Goal: Task Accomplishment & Management: Complete application form

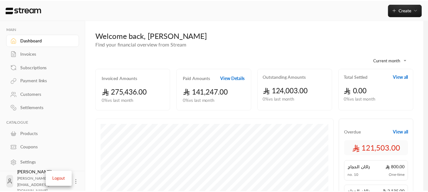
scroll to position [158, 0]
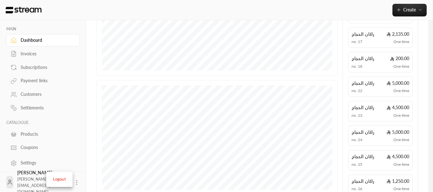
click at [32, 94] on div at bounding box center [216, 96] width 433 height 192
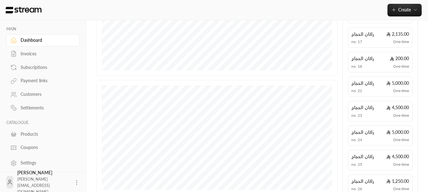
click at [32, 94] on div "Customers" at bounding box center [46, 94] width 51 height 6
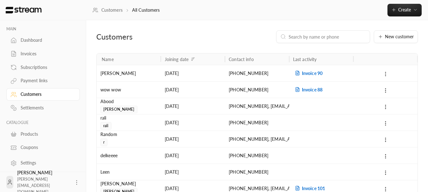
click at [387, 75] on icon at bounding box center [386, 74] width 6 height 6
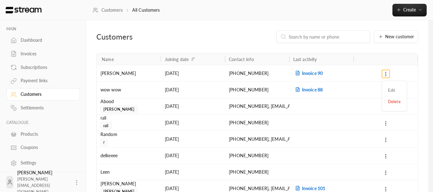
click at [200, 30] on div at bounding box center [216, 96] width 433 height 192
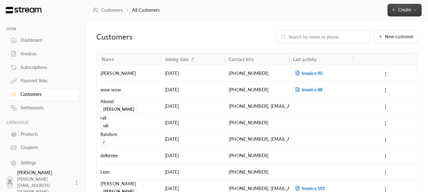
click at [406, 14] on button "Create" at bounding box center [404, 10] width 34 height 13
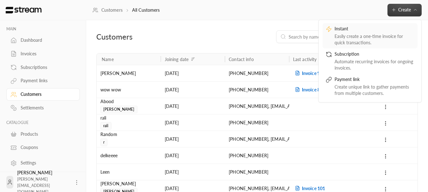
click at [363, 33] on div "Easily create a one-time invoice for quick transactions." at bounding box center [374, 39] width 80 height 13
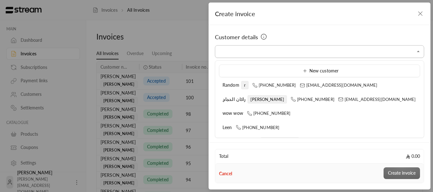
click at [282, 54] on input "Select customer" at bounding box center [319, 51] width 209 height 11
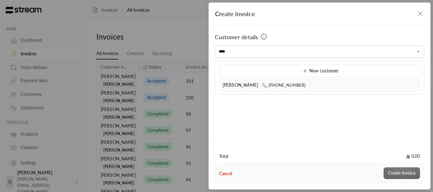
click at [226, 88] on div "ziad abdo +966569088179" at bounding box center [319, 85] width 194 height 7
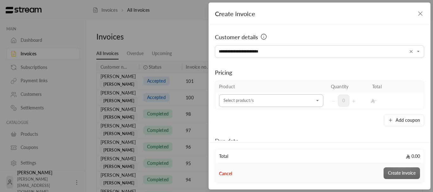
type input "**********"
click at [234, 99] on input "Select customer" at bounding box center [271, 100] width 104 height 11
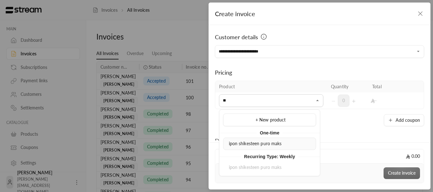
click at [255, 140] on li "ipon shikesteen puro maks" at bounding box center [269, 144] width 93 height 12
type input "**"
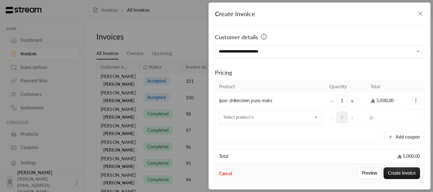
click at [412, 102] on icon "Selected Products" at bounding box center [415, 101] width 6 height 6
click at [388, 114] on span "Add coupon" at bounding box center [390, 116] width 22 height 5
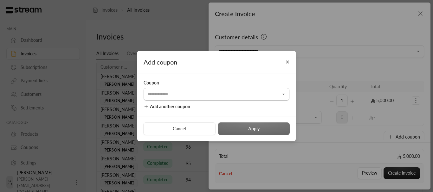
click at [206, 95] on input "Select customer" at bounding box center [216, 94] width 146 height 11
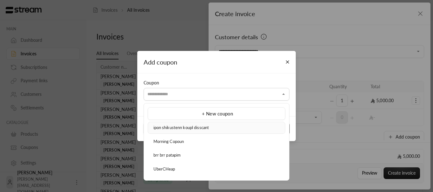
click at [184, 127] on span "ipon shikustenn koupl disscant" at bounding box center [181, 127] width 56 height 5
type input "**********"
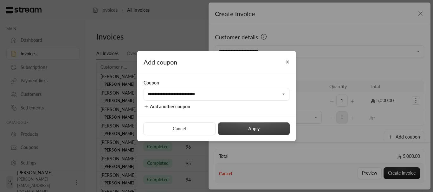
click at [232, 128] on button "Apply" at bounding box center [254, 129] width 72 height 13
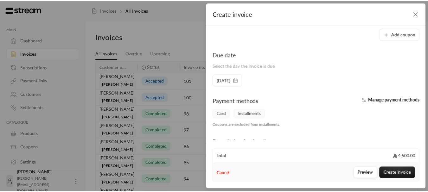
scroll to position [127, 0]
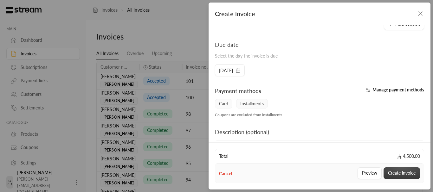
click at [395, 171] on button "Create invoice" at bounding box center [401, 174] width 36 height 12
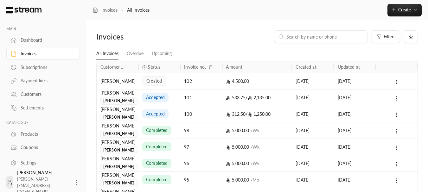
click at [394, 79] on icon at bounding box center [397, 82] width 6 height 6
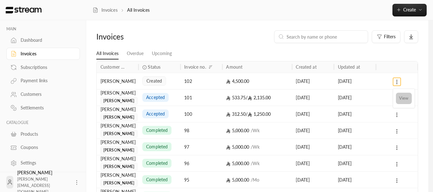
click at [397, 96] on li "View" at bounding box center [404, 98] width 16 height 11
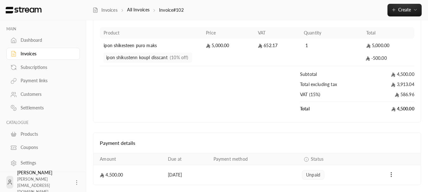
scroll to position [100, 0]
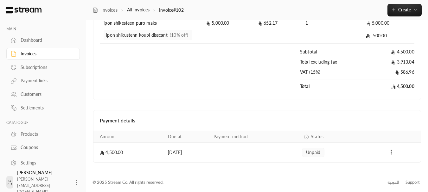
click at [393, 154] on icon "Payments" at bounding box center [391, 152] width 6 height 6
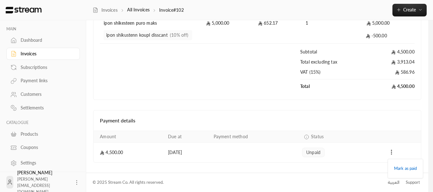
click at [367, 119] on div at bounding box center [216, 96] width 433 height 192
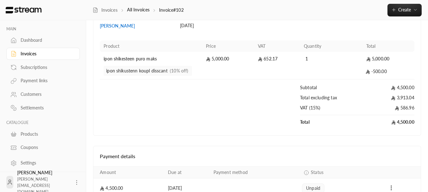
scroll to position [0, 0]
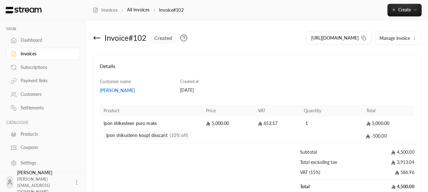
click at [97, 37] on icon at bounding box center [97, 38] width 8 height 8
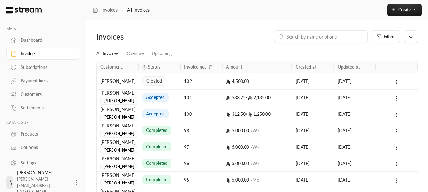
click at [155, 67] on span "Status" at bounding box center [154, 67] width 13 height 7
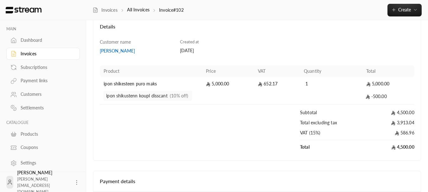
scroll to position [5, 0]
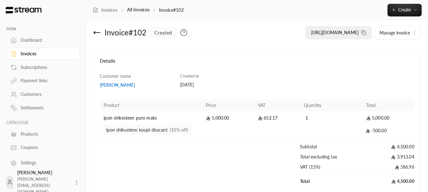
click at [366, 33] on rect at bounding box center [364, 33] width 3 height 3
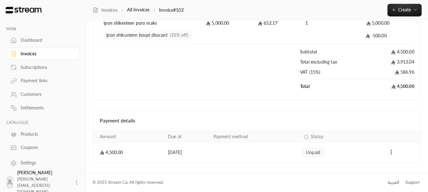
scroll to position [3, 0]
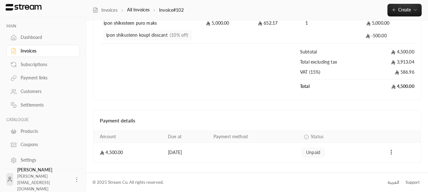
click at [30, 108] on div "Settlements" at bounding box center [46, 105] width 51 height 6
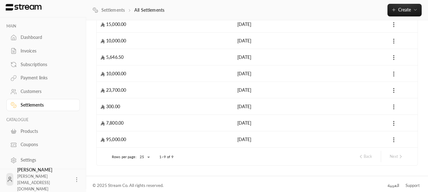
scroll to position [109, 0]
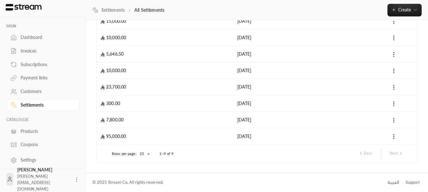
click at [31, 68] on link "Subscriptions" at bounding box center [42, 64] width 73 height 12
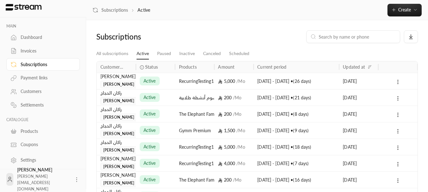
click at [36, 52] on div "Invoices" at bounding box center [46, 51] width 51 height 6
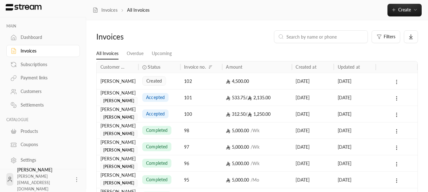
click at [399, 78] on button at bounding box center [396, 81] width 7 height 7
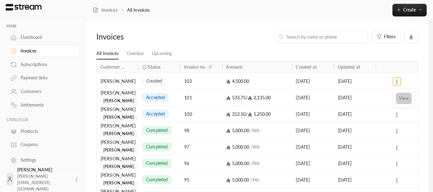
click at [404, 94] on li "View" at bounding box center [404, 98] width 16 height 11
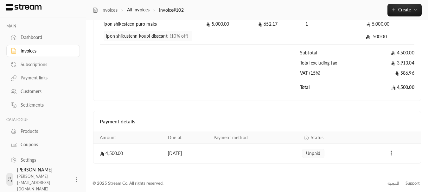
scroll to position [100, 0]
click at [391, 155] on icon "Payments" at bounding box center [391, 152] width 6 height 6
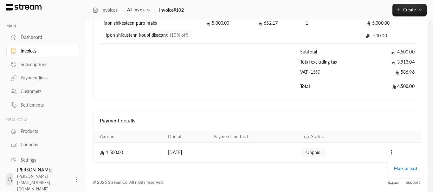
click at [335, 130] on div at bounding box center [216, 96] width 433 height 192
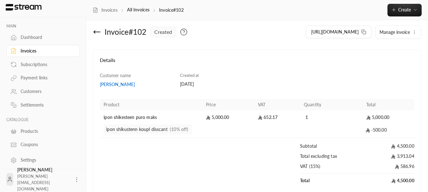
scroll to position [0, 0]
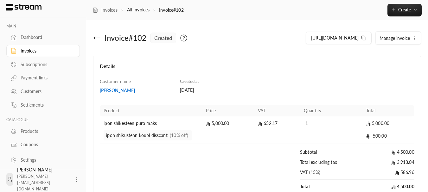
click at [97, 38] on icon at bounding box center [97, 38] width 6 height 0
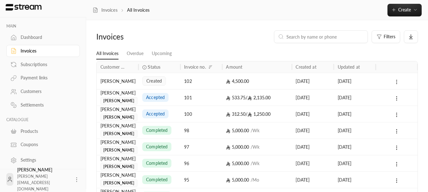
click at [398, 80] on icon at bounding box center [397, 82] width 6 height 6
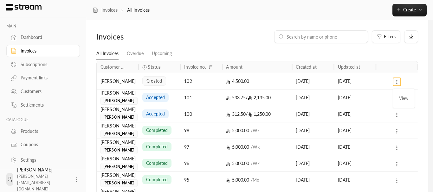
click at [402, 92] on ul "View" at bounding box center [403, 98] width 19 height 16
click at [404, 99] on li "View" at bounding box center [404, 98] width 16 height 11
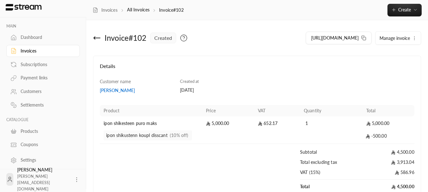
click at [407, 39] on span "Manage invoice" at bounding box center [394, 37] width 30 height 5
click at [109, 90] on div "[PERSON_NAME]" at bounding box center [137, 90] width 74 height 6
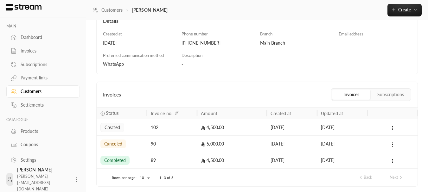
scroll to position [95, 0]
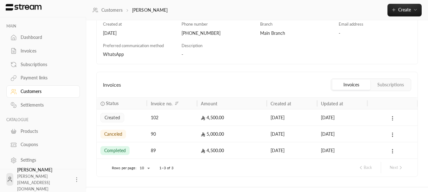
click at [389, 117] on button at bounding box center [392, 118] width 7 height 7
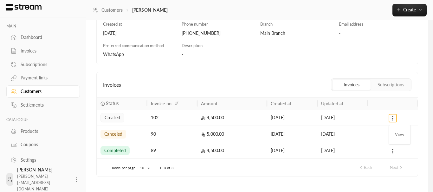
click at [299, 68] on div at bounding box center [216, 96] width 433 height 192
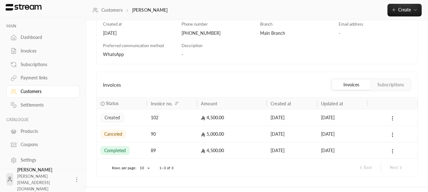
click at [386, 82] on button "Subscriptions" at bounding box center [391, 85] width 38 height 10
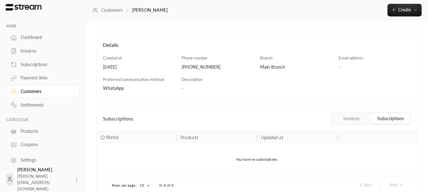
scroll to position [93, 0]
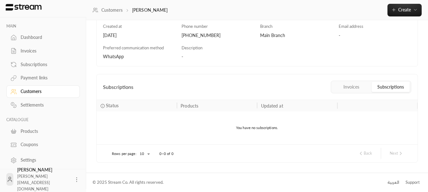
click at [351, 83] on button "Invoices" at bounding box center [351, 87] width 38 height 10
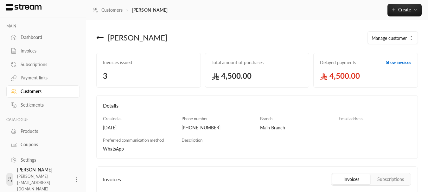
scroll to position [0, 0]
click at [103, 40] on icon at bounding box center [100, 38] width 8 height 8
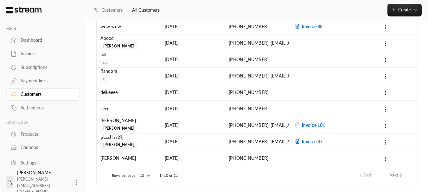
click at [29, 52] on div "Invoices" at bounding box center [46, 54] width 51 height 6
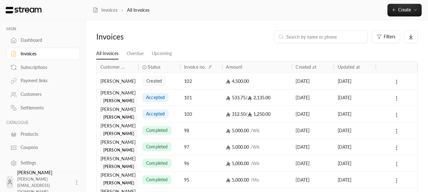
click at [397, 78] on button at bounding box center [396, 81] width 7 height 7
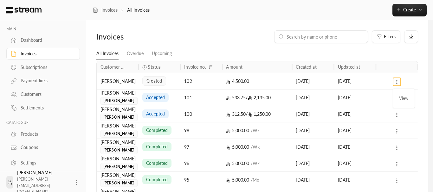
click at [277, 42] on div at bounding box center [216, 96] width 433 height 192
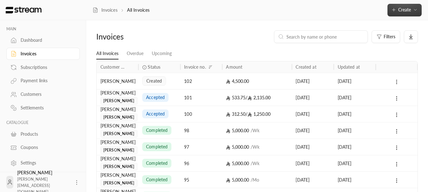
click at [409, 6] on button "Create" at bounding box center [404, 10] width 34 height 13
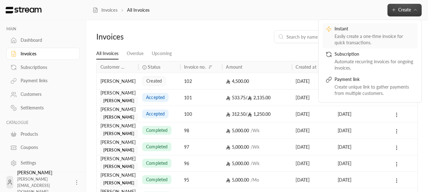
click at [355, 35] on div "Easily create a one-time invoice for quick transactions." at bounding box center [374, 39] width 80 height 13
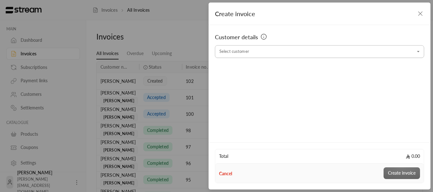
click at [270, 49] on input "Select customer" at bounding box center [319, 51] width 209 height 11
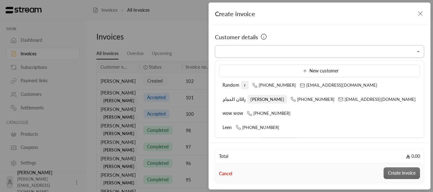
type input "*"
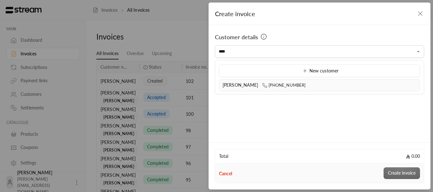
click at [235, 86] on span "[PERSON_NAME]" at bounding box center [240, 84] width 36 height 5
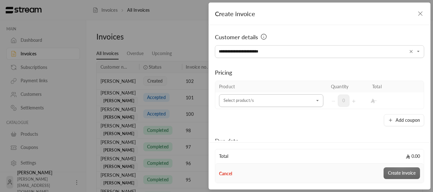
type input "**********"
click at [246, 96] on input "Select customer" at bounding box center [271, 100] width 104 height 11
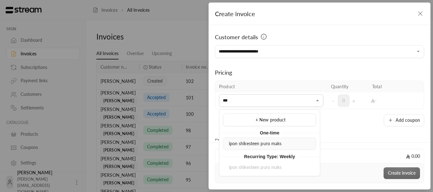
click at [262, 144] on span "ipon shikesteen puro maks" at bounding box center [255, 143] width 53 height 5
type input "***"
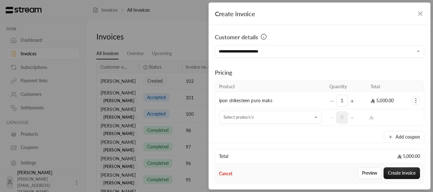
click at [412, 99] on icon "Selected Products" at bounding box center [415, 101] width 6 height 6
click at [391, 113] on link "Add coupon" at bounding box center [395, 116] width 39 height 11
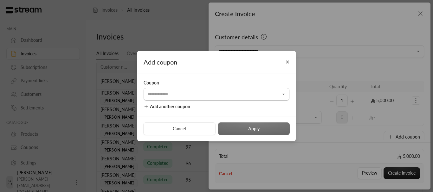
click at [199, 91] on input "Select customer" at bounding box center [216, 94] width 146 height 11
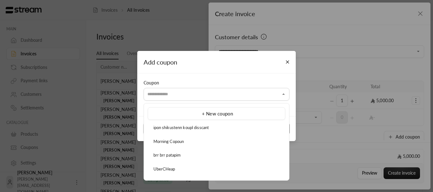
click at [182, 125] on div "ipon shikustenn koupl disscant" at bounding box center [216, 128] width 130 height 6
type input "**********"
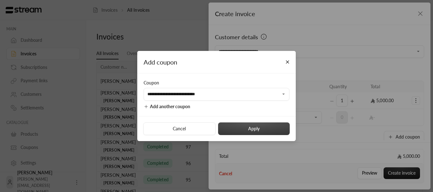
click at [247, 133] on button "Apply" at bounding box center [254, 129] width 72 height 13
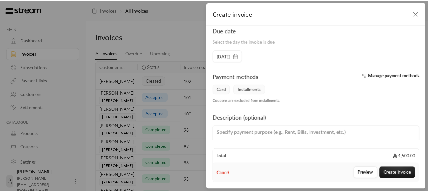
scroll to position [131, 0]
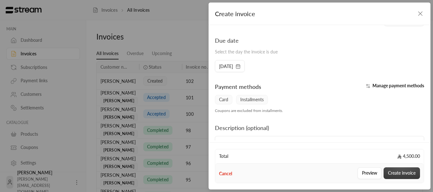
click at [397, 170] on button "Create invoice" at bounding box center [401, 174] width 36 height 12
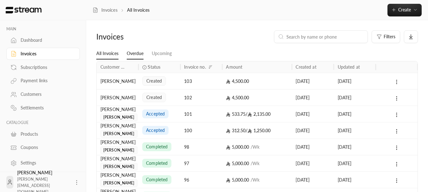
click at [135, 53] on link "Overdue" at bounding box center [135, 53] width 17 height 11
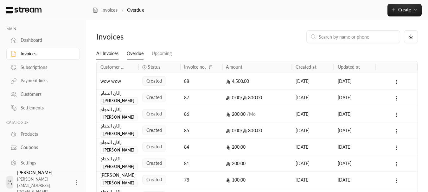
click at [116, 53] on link "All Invoices" at bounding box center [107, 53] width 22 height 11
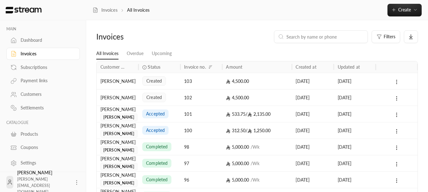
click at [120, 81] on div "[PERSON_NAME]" at bounding box center [117, 81] width 34 height 16
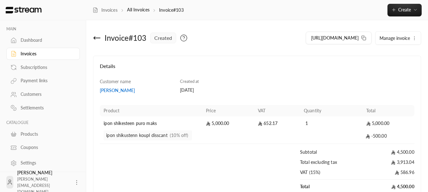
click at [398, 40] on span "Manage invoice" at bounding box center [394, 37] width 30 height 5
click at [368, 61] on div "Details Customer name ziad abdo Created at 22/09/2025 Product Price VAT Quantit…" at bounding box center [257, 128] width 328 height 145
click at [402, 38] on span "Manage invoice" at bounding box center [394, 37] width 30 height 5
click at [389, 56] on span "Edit" at bounding box center [386, 56] width 7 height 5
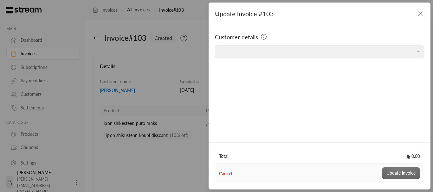
click at [246, 37] on span "Customer details" at bounding box center [236, 37] width 43 height 9
click at [200, 65] on div "Update invoice #103 Customer details Select customer Select customer Total 0.00…" at bounding box center [216, 96] width 433 height 192
click at [419, 15] on icon "button" at bounding box center [420, 14] width 8 height 8
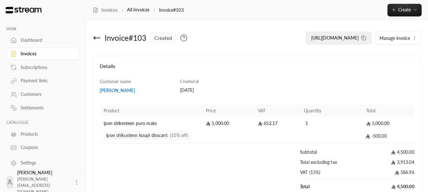
click at [363, 36] on icon at bounding box center [363, 37] width 5 height 5
click at [100, 37] on icon at bounding box center [97, 38] width 8 height 8
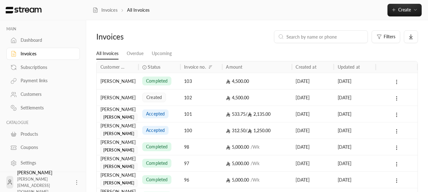
click at [115, 98] on div "[PERSON_NAME]" at bounding box center [117, 98] width 34 height 16
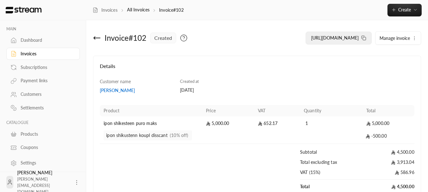
click at [361, 37] on icon at bounding box center [363, 37] width 5 height 5
